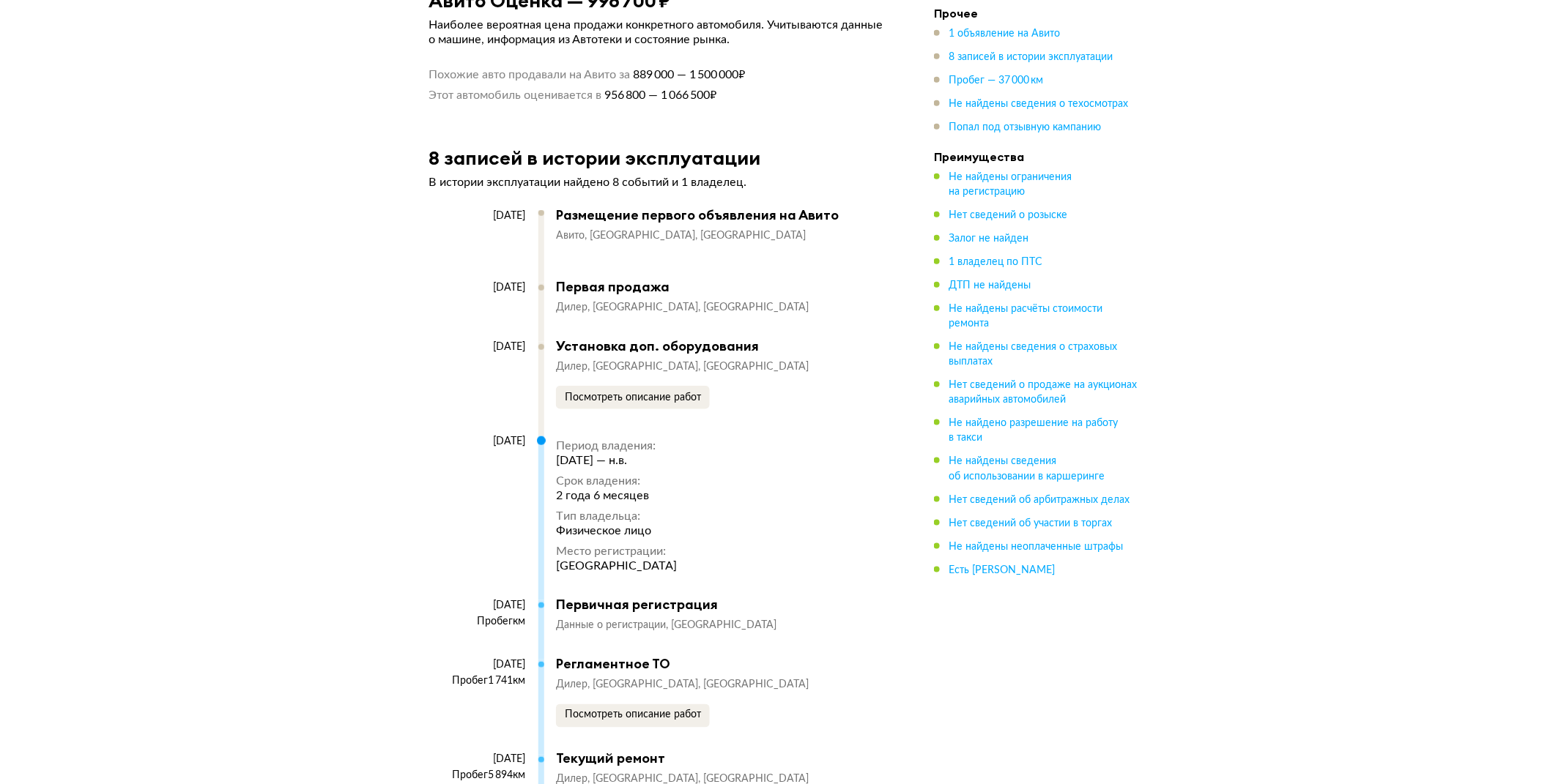
scroll to position [2821, 0]
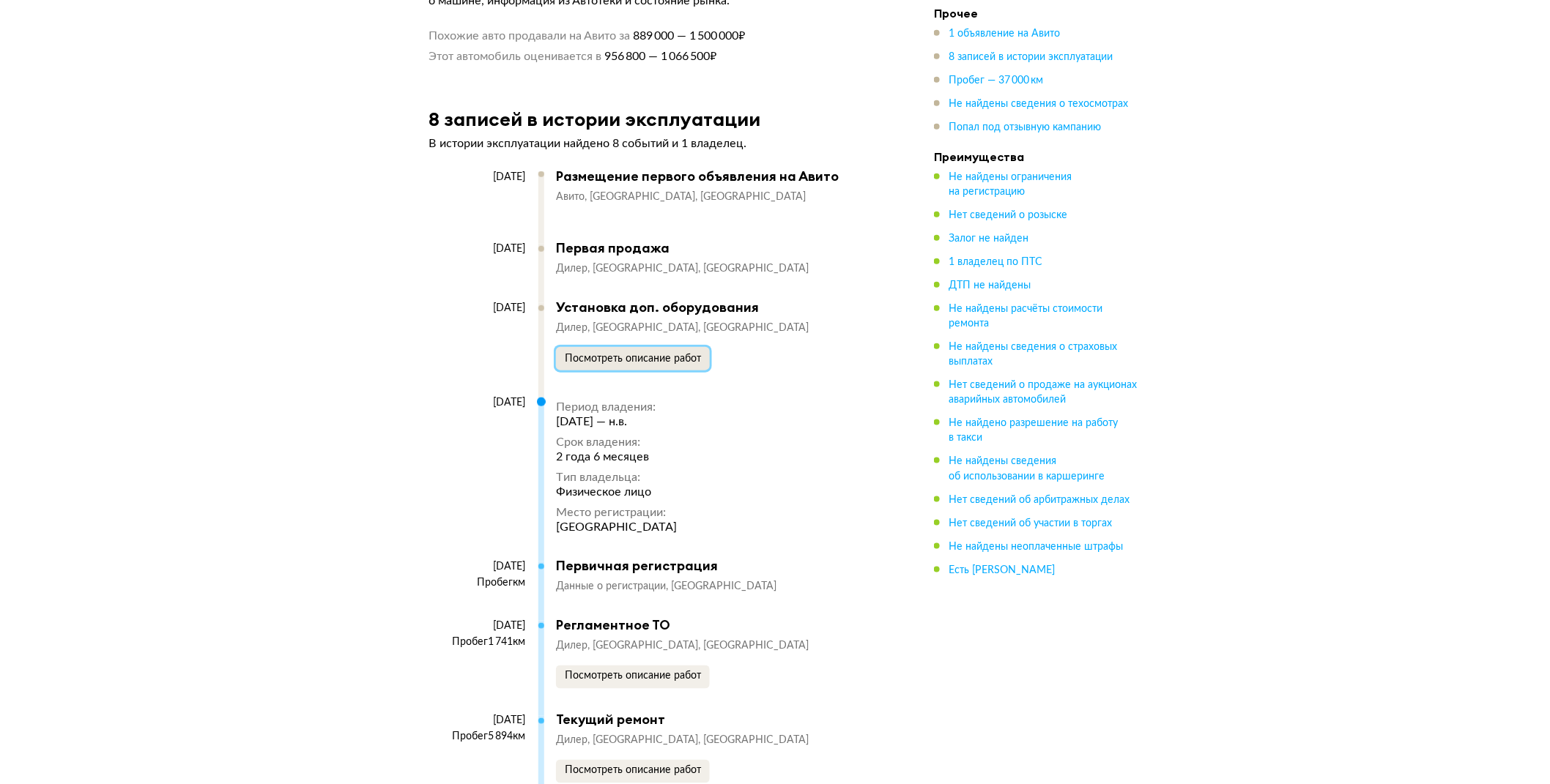
click at [611, 361] on span "Посмотреть описание работ" at bounding box center [632, 358] width 136 height 10
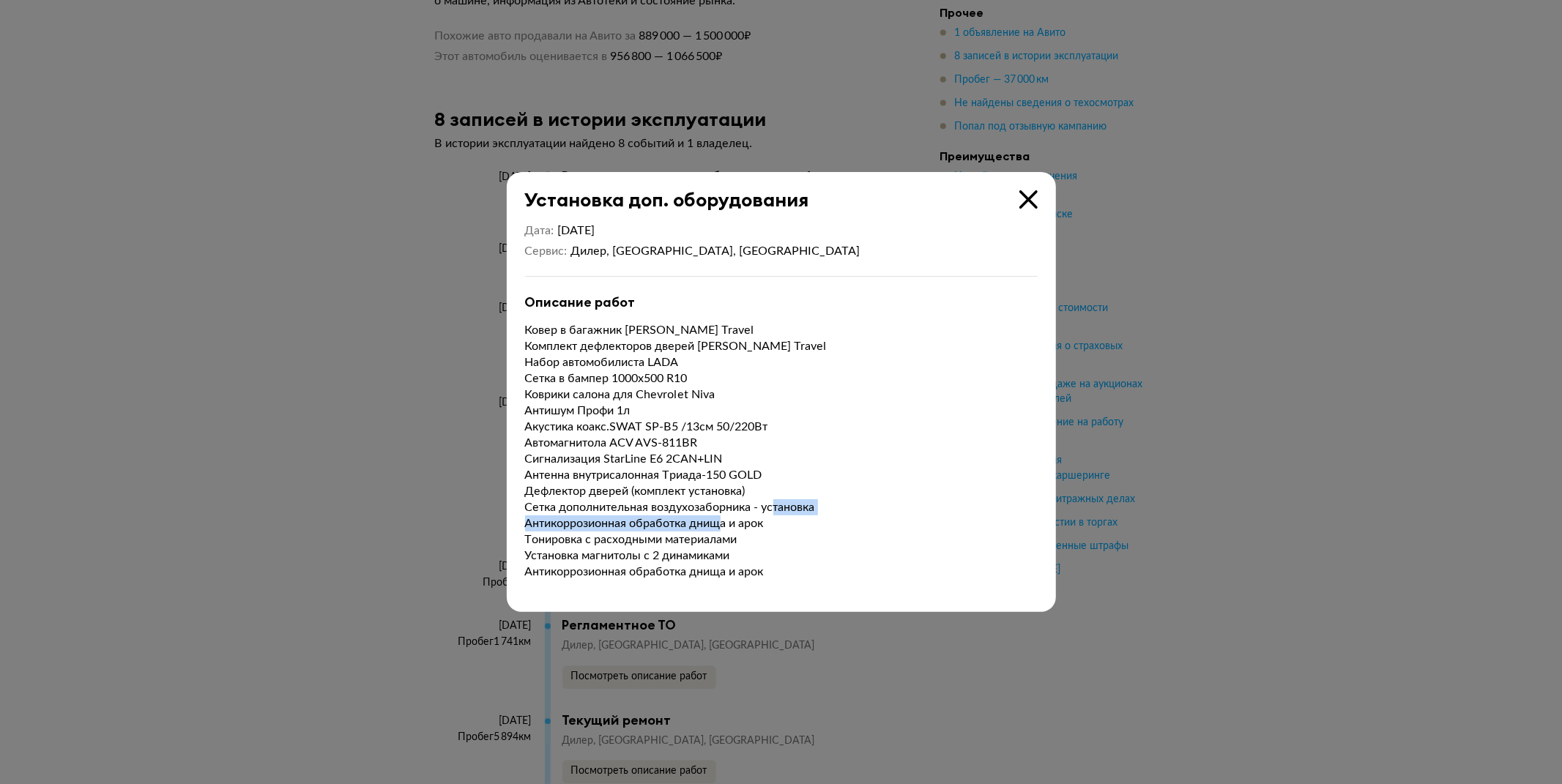
drag, startPoint x: 522, startPoint y: 521, endPoint x: 781, endPoint y: 525, distance: 259.0
click at [781, 525] on div "Дата [DATE] [PERSON_NAME], [GEOGRAPHIC_DATA], [GEOGRAPHIC_DATA] Описание работ" at bounding box center [781, 412] width 549 height 400
click at [782, 525] on p "Ковер в багажник [PERSON_NAME] Travel Комплект дефлекторов дверей [PERSON_NAME]…" at bounding box center [781, 451] width 513 height 258
click at [1040, 205] on div "Установка доп. оборудования Дата [DATE] [PERSON_NAME], [GEOGRAPHIC_DATA], [GEOG…" at bounding box center [781, 391] width 549 height 439
click at [1030, 201] on icon at bounding box center [1028, 199] width 18 height 18
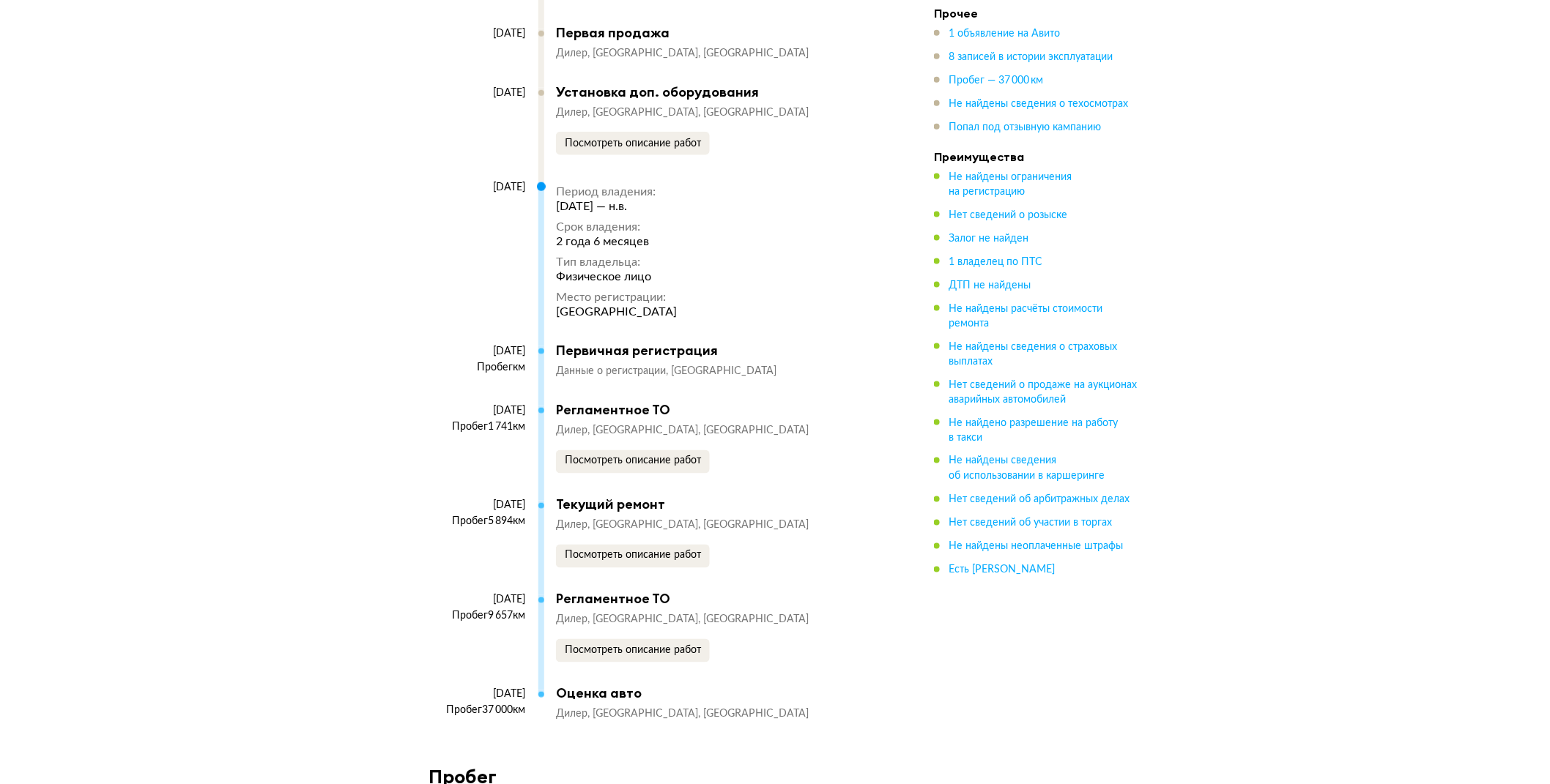
scroll to position [3065, 0]
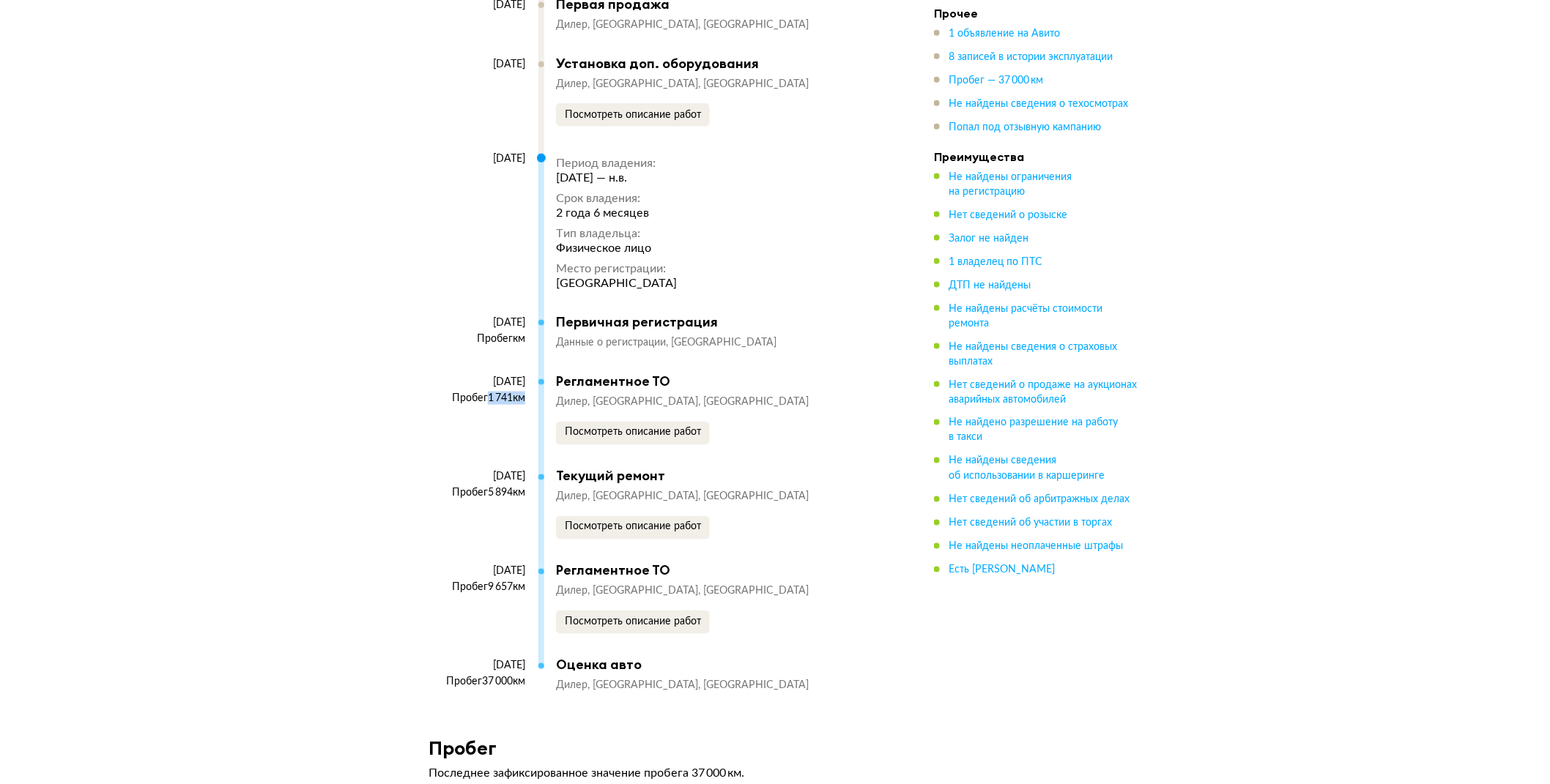
drag, startPoint x: 482, startPoint y: 400, endPoint x: 518, endPoint y: 401, distance: 36.0
click at [518, 401] on div "Пробег 1 741 км" at bounding box center [476, 398] width 96 height 14
click at [467, 428] on div "[DATE] Пробег 1 741 км" at bounding box center [483, 422] width 110 height 92
drag, startPoint x: 549, startPoint y: 411, endPoint x: 717, endPoint y: 412, distance: 168.0
click at [717, 412] on div "[DATE] Пробег 1 741 км Регламентное ТО Дилер [GEOGRAPHIC_DATA], [GEOGRAPHIC_DAT…" at bounding box center [652, 420] width 447 height 95
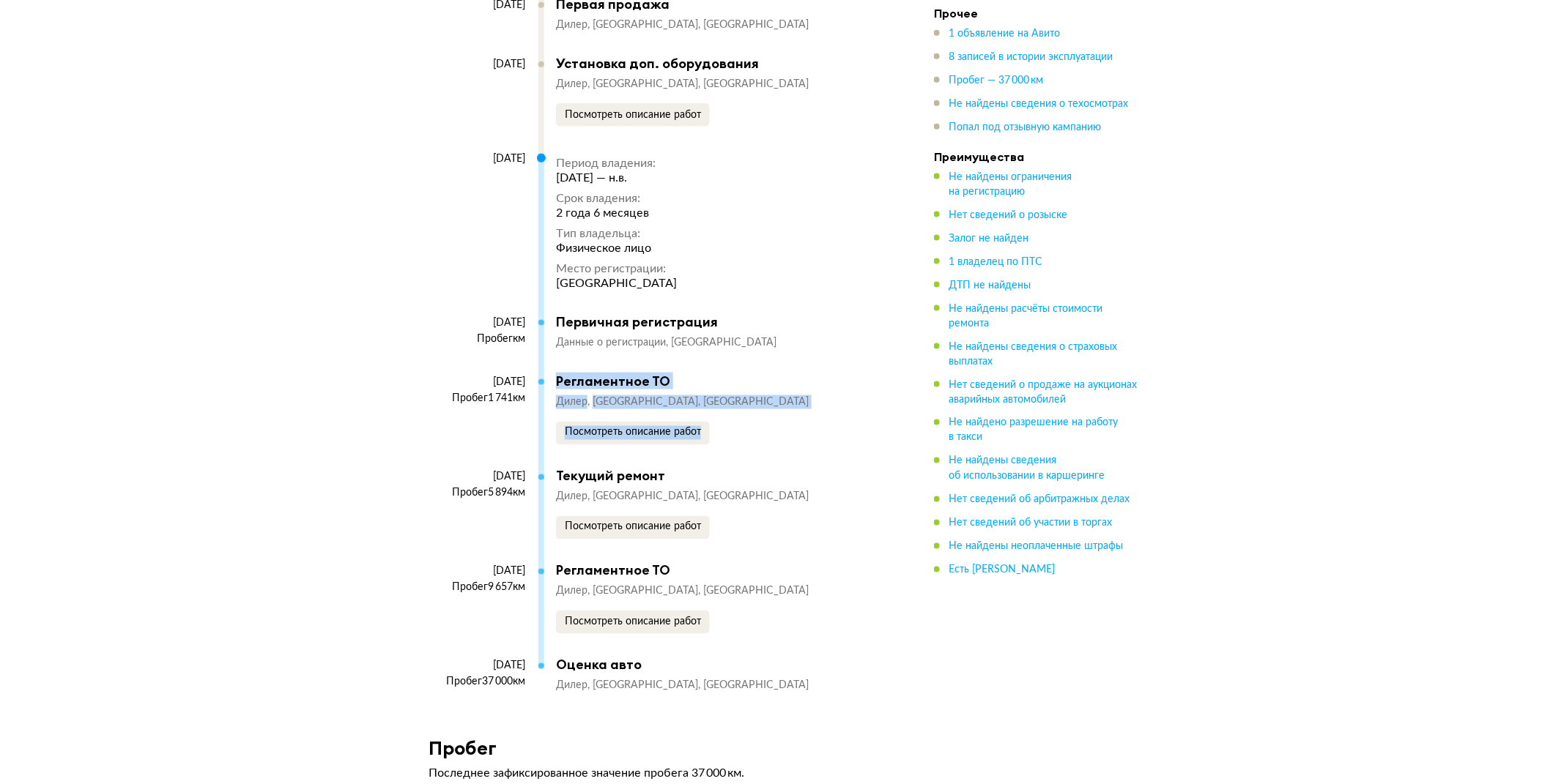
click at [760, 412] on div "Дилер [GEOGRAPHIC_DATA], [GEOGRAPHIC_DATA] описание работ" at bounding box center [716, 420] width 319 height 49
click at [656, 438] on span "Посмотреть описание работ" at bounding box center [632, 432] width 136 height 10
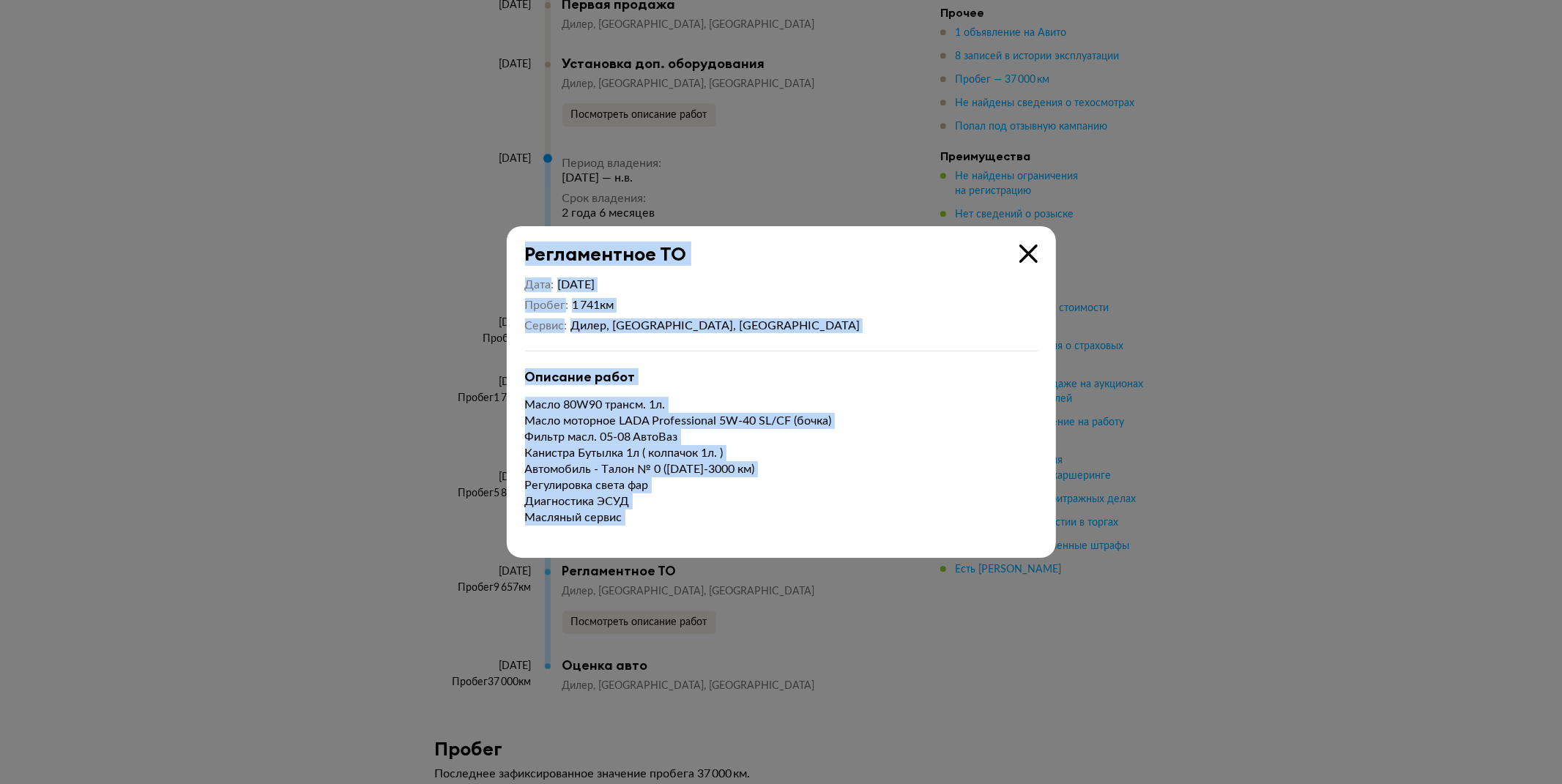
click at [904, 552] on div "Дата [DATE] Пробег 1 741 км [PERSON_NAME], [GEOGRAPHIC_DATA], [GEOGRAPHIC_DATA]…" at bounding box center [781, 412] width 549 height 292
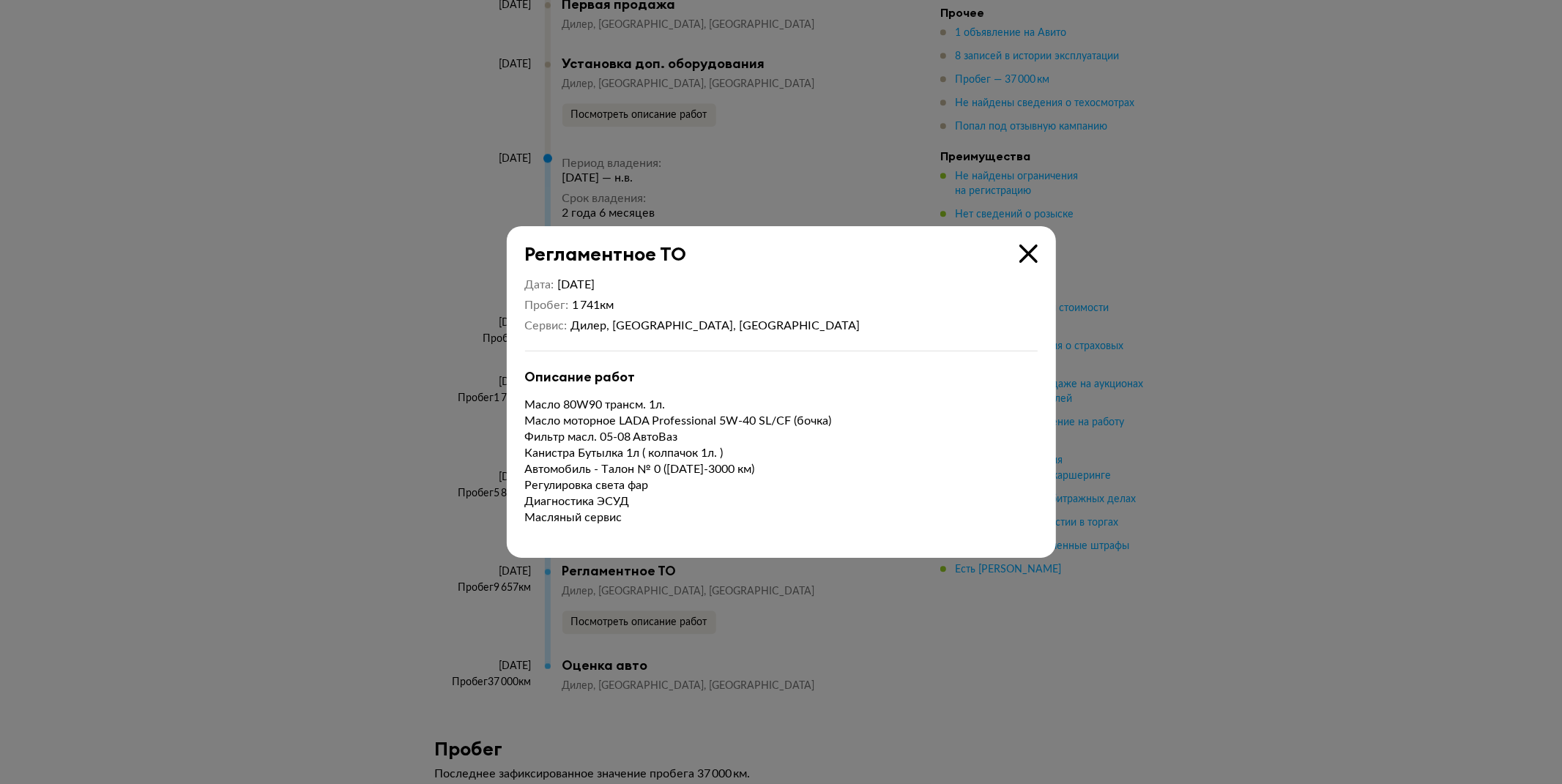
click at [822, 613] on div at bounding box center [781, 392] width 1562 height 784
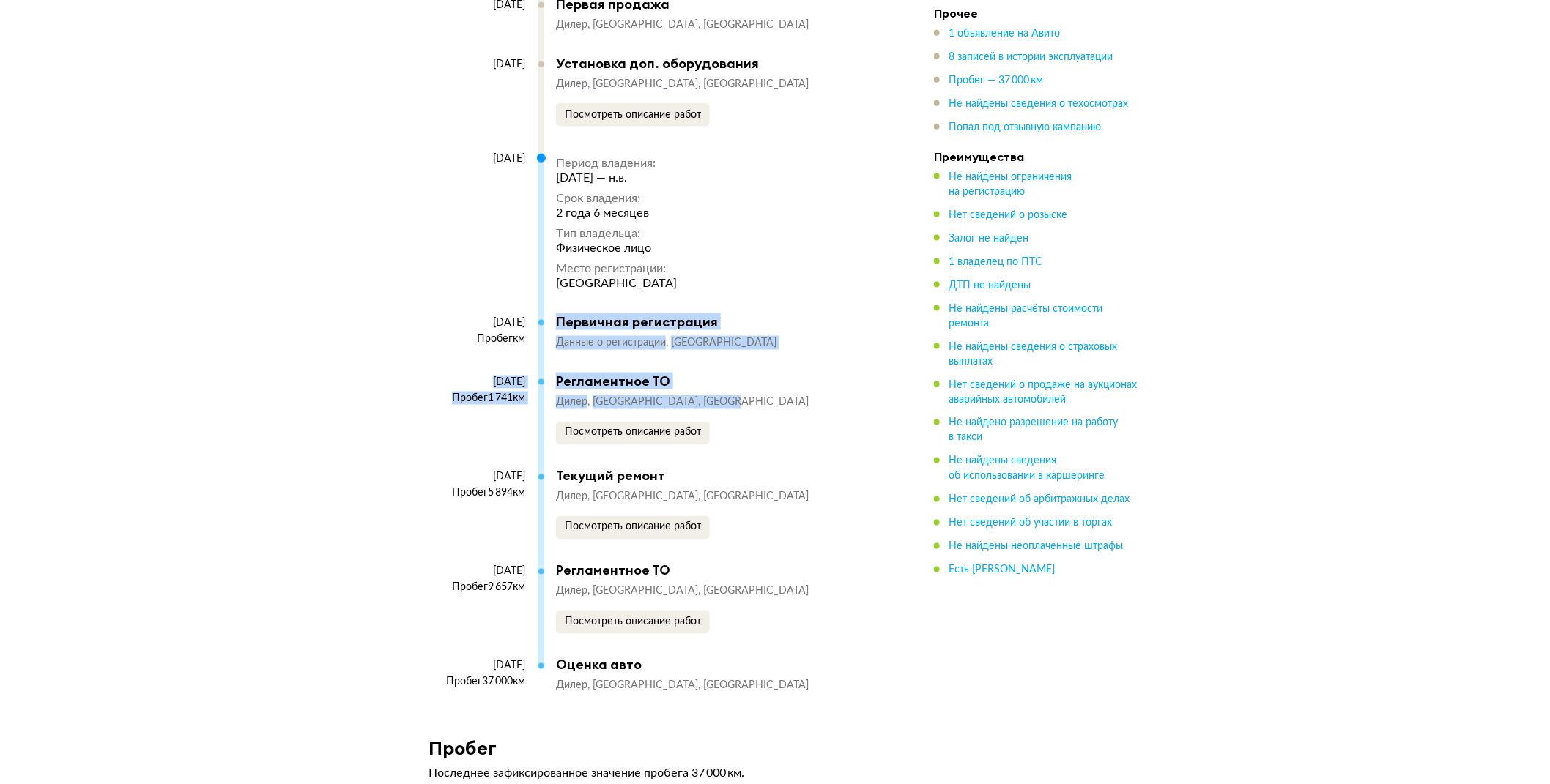
drag, startPoint x: 557, startPoint y: 372, endPoint x: 747, endPoint y: 392, distance: 191.0
click at [747, 392] on div "[DATE] Период владения : [DATE] — н.в. Срок владения : 2 года 6 месяцев Тип вла…" at bounding box center [652, 422] width 447 height 543
click at [579, 393] on div "Регламентное ТО Дилер [GEOGRAPHIC_DATA], [GEOGRAPHIC_DATA] описание работ" at bounding box center [716, 408] width 319 height 71
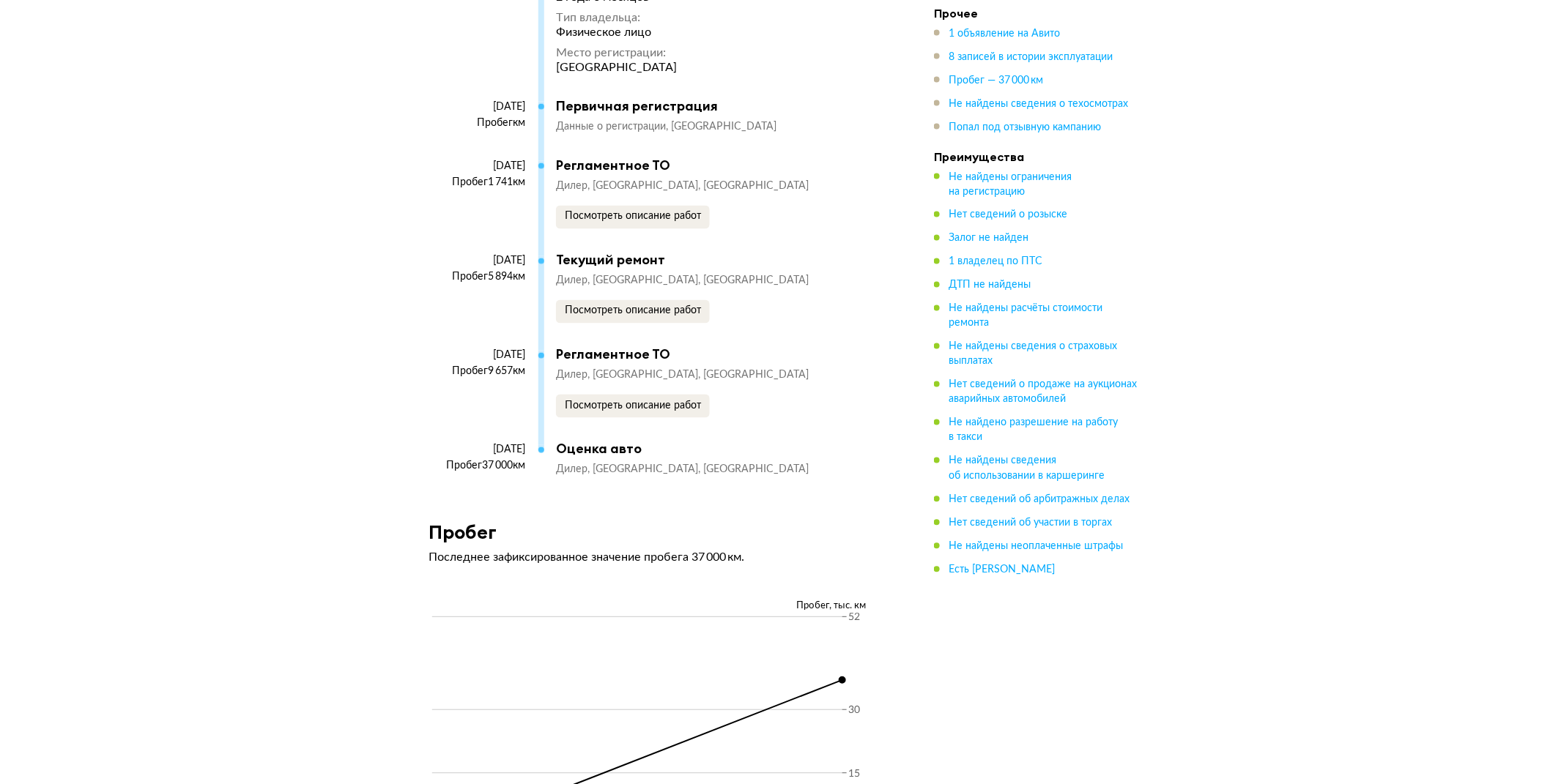
scroll to position [3309, 0]
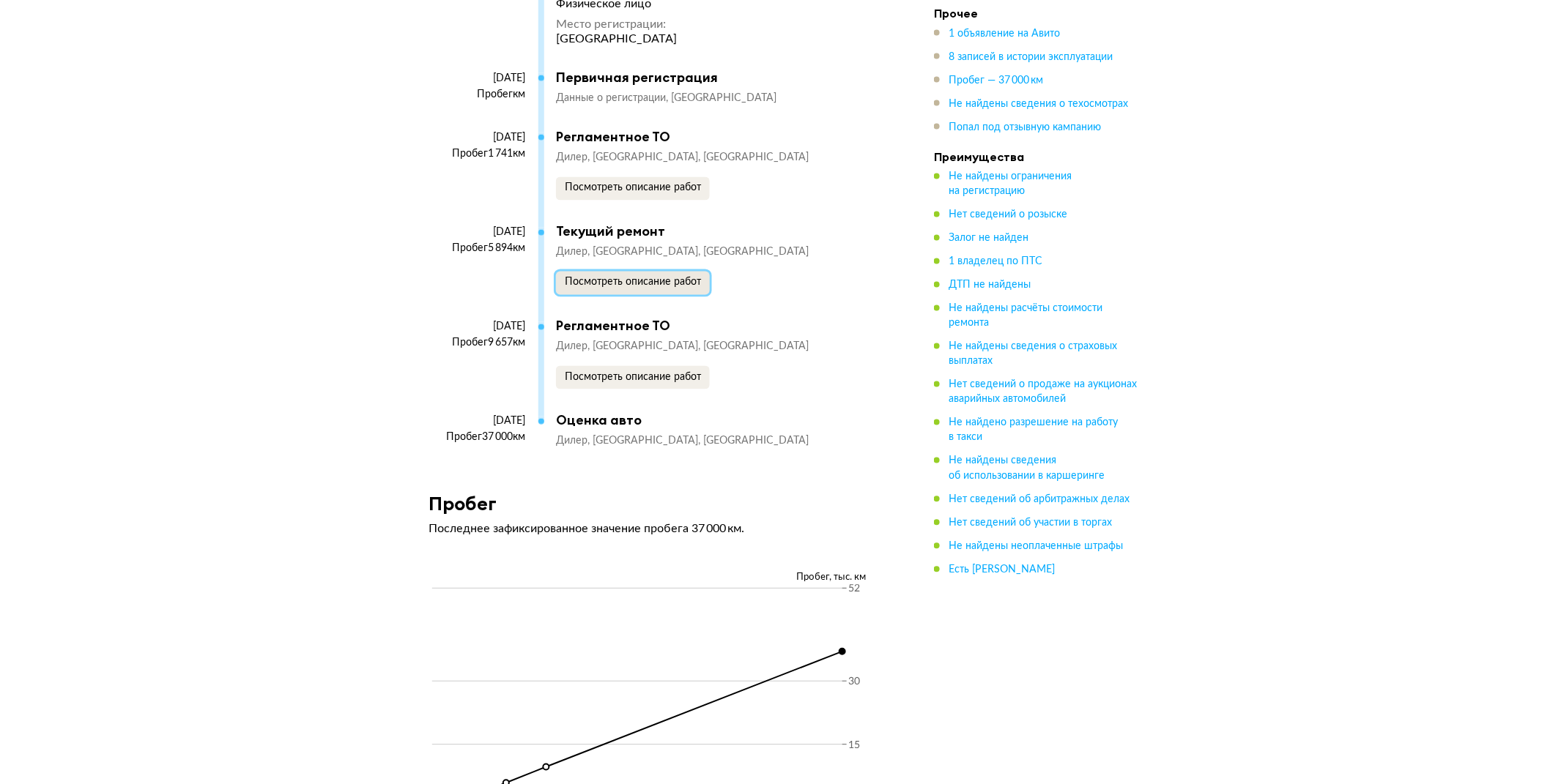
click at [656, 281] on span "Посмотреть описание работ" at bounding box center [632, 282] width 136 height 10
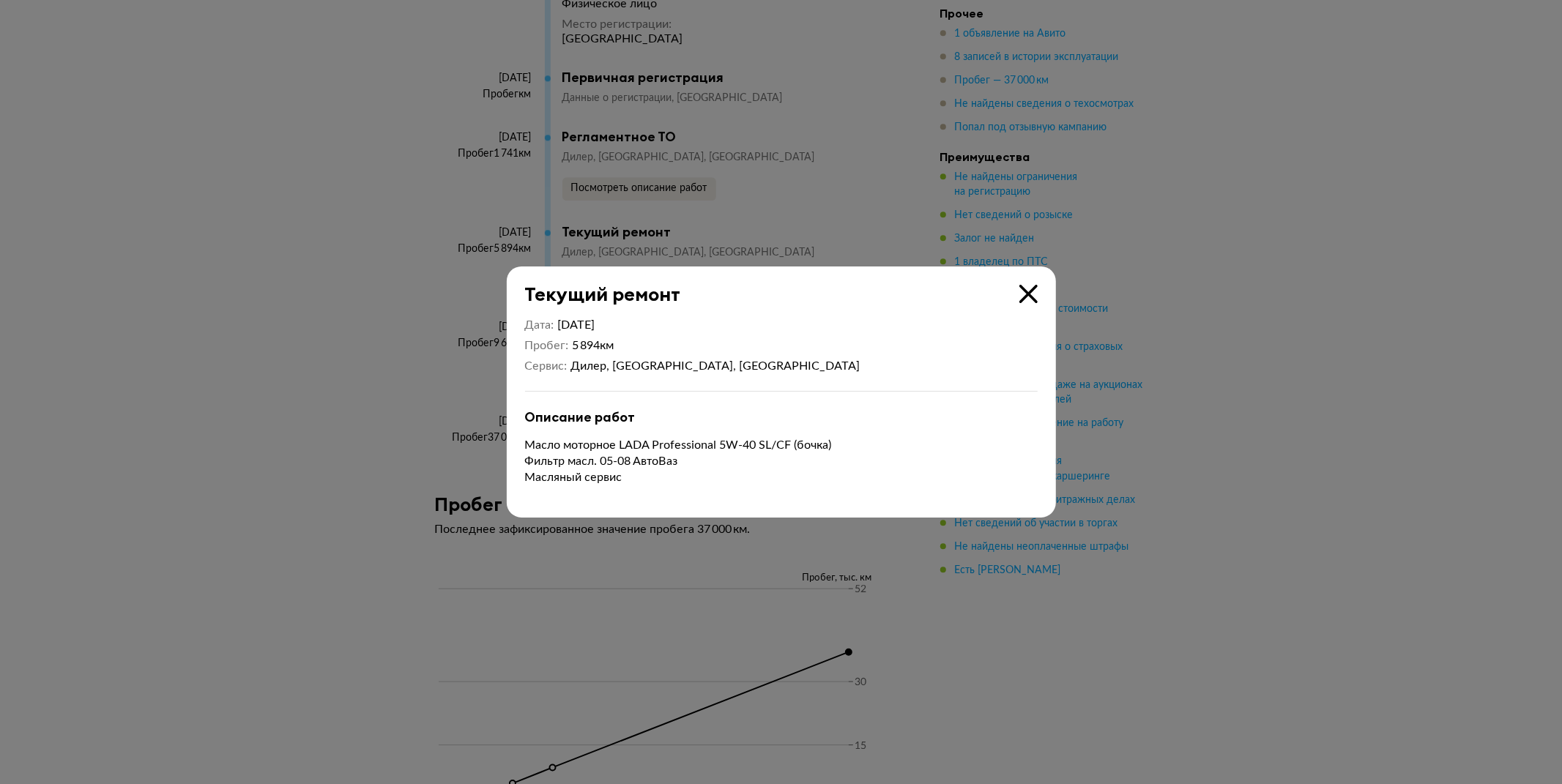
click at [719, 542] on div at bounding box center [781, 392] width 1562 height 784
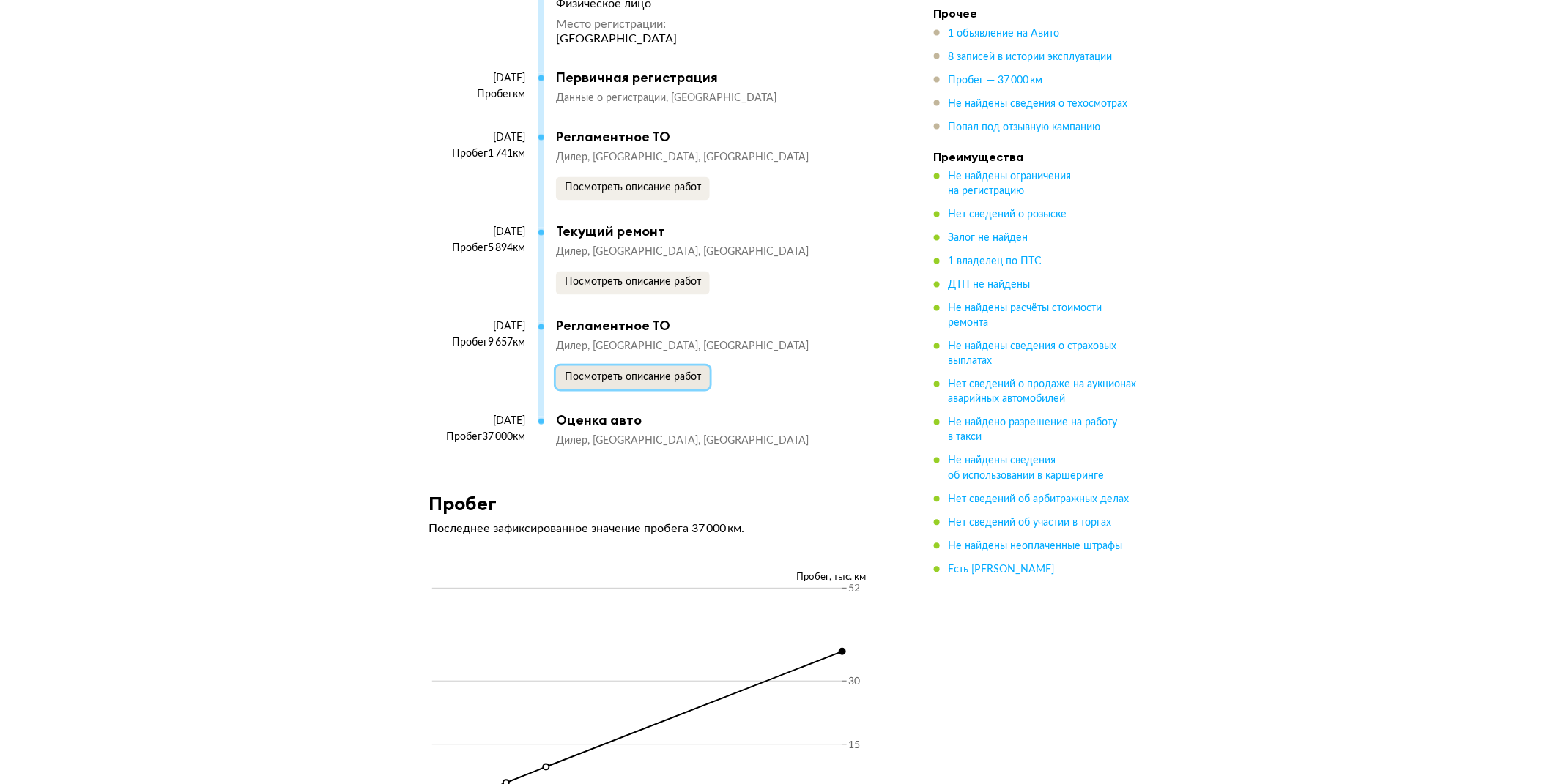
click at [658, 382] on span "Посмотреть описание работ" at bounding box center [632, 378] width 136 height 10
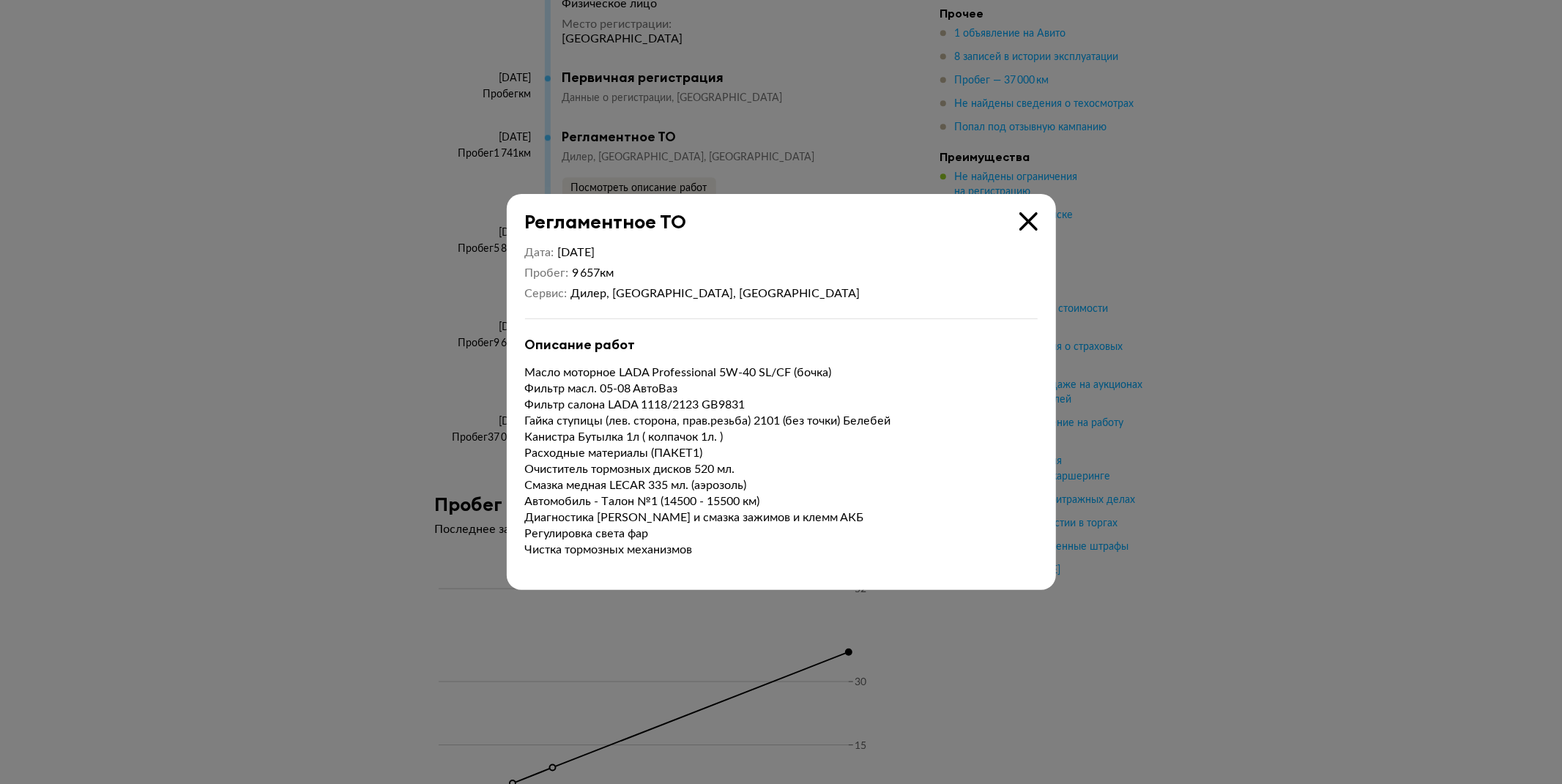
click at [377, 509] on div at bounding box center [781, 392] width 1562 height 784
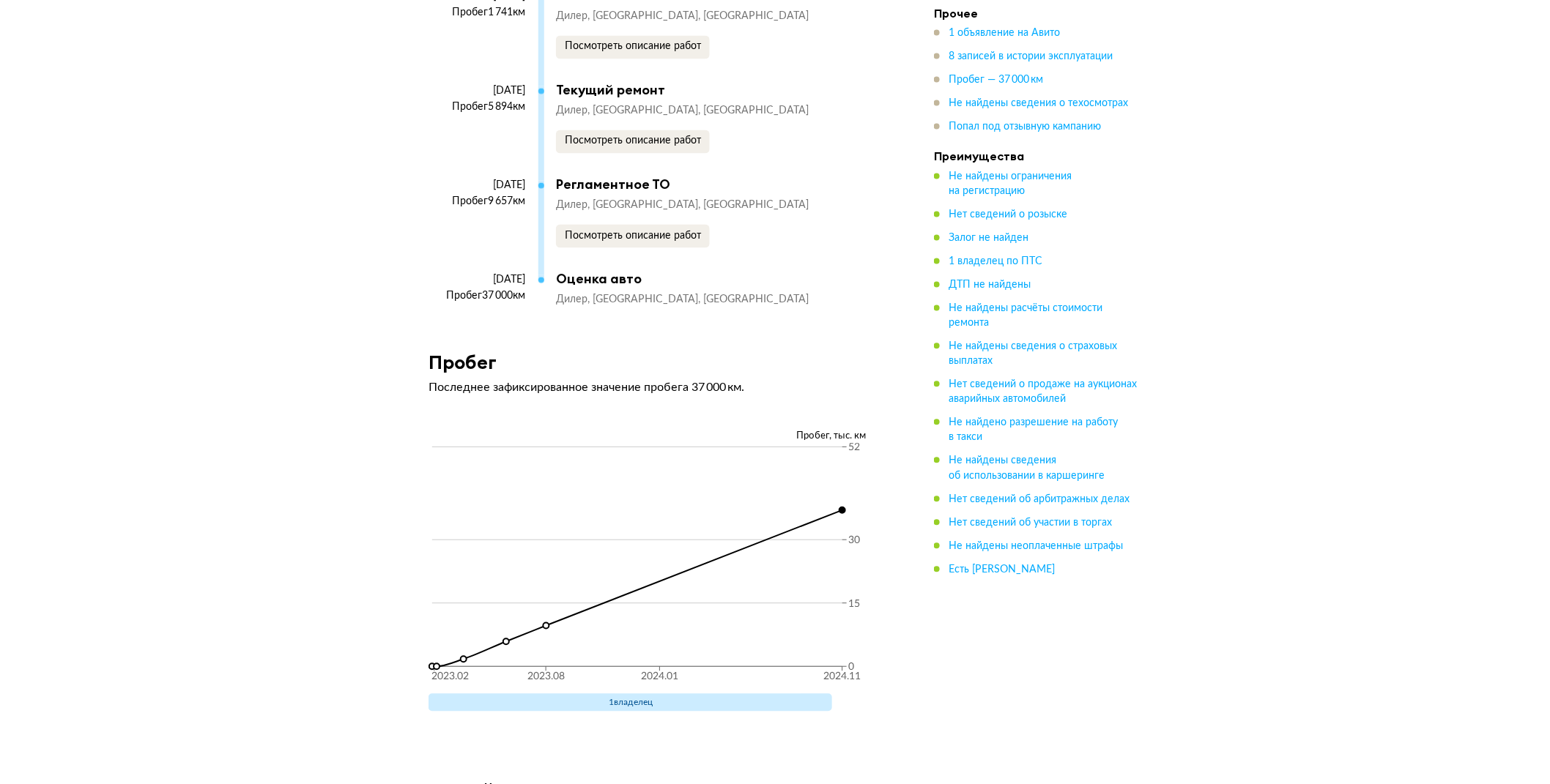
scroll to position [3391, 0]
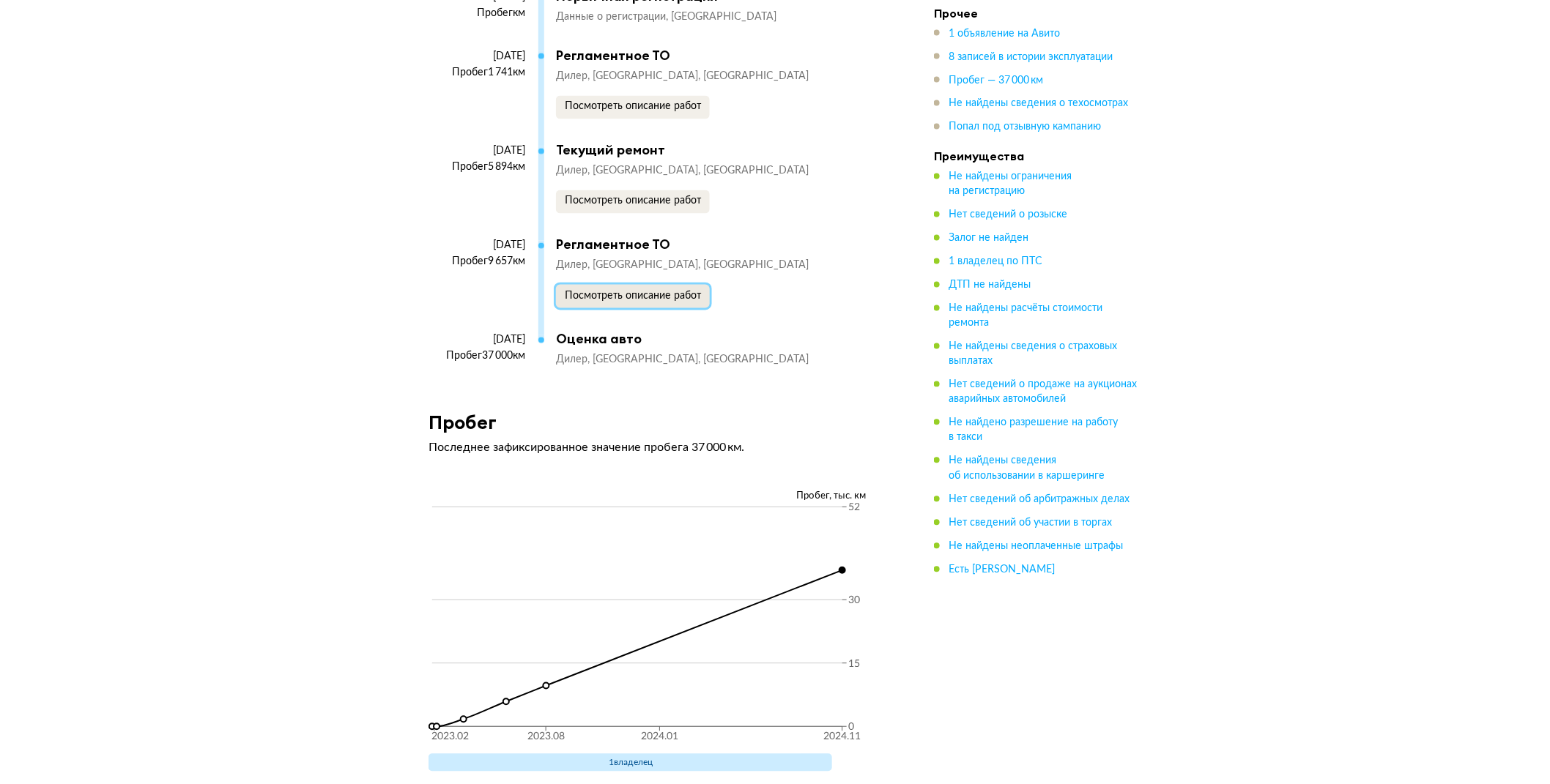
click at [613, 293] on span "Посмотреть описание работ" at bounding box center [632, 296] width 136 height 10
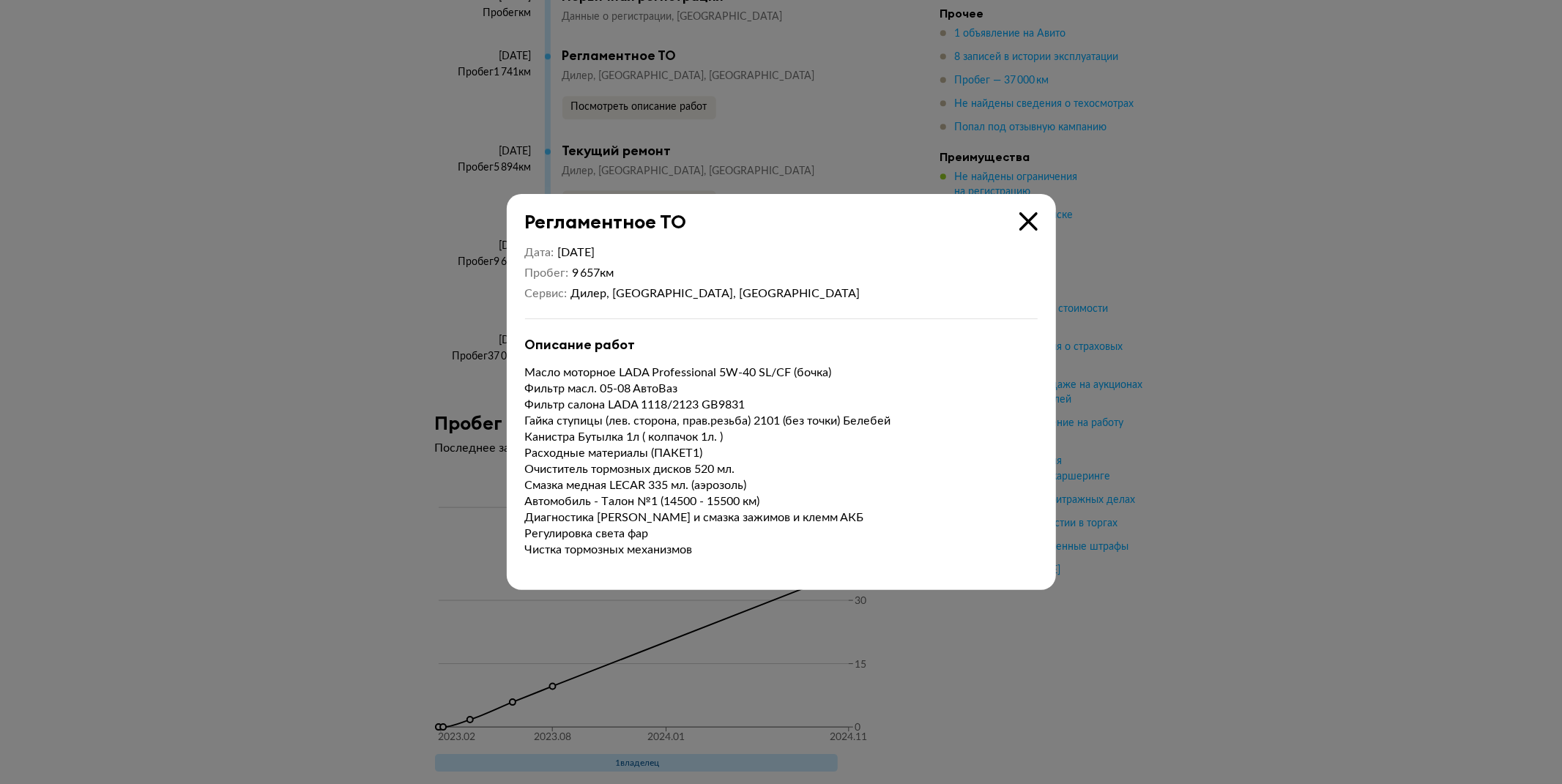
click at [1023, 214] on icon at bounding box center [1028, 222] width 18 height 18
